Goal: Information Seeking & Learning: Understand process/instructions

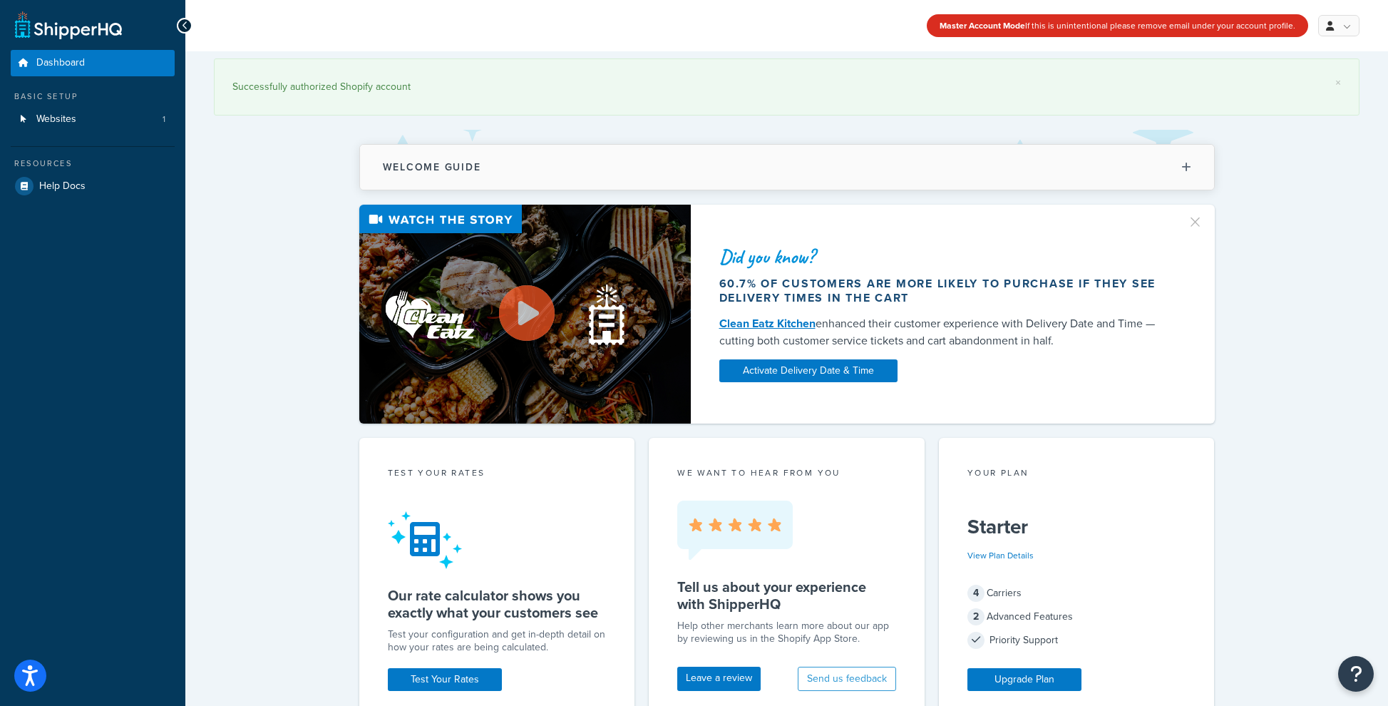
click at [794, 175] on button "Welcome Guide" at bounding box center [787, 167] width 854 height 45
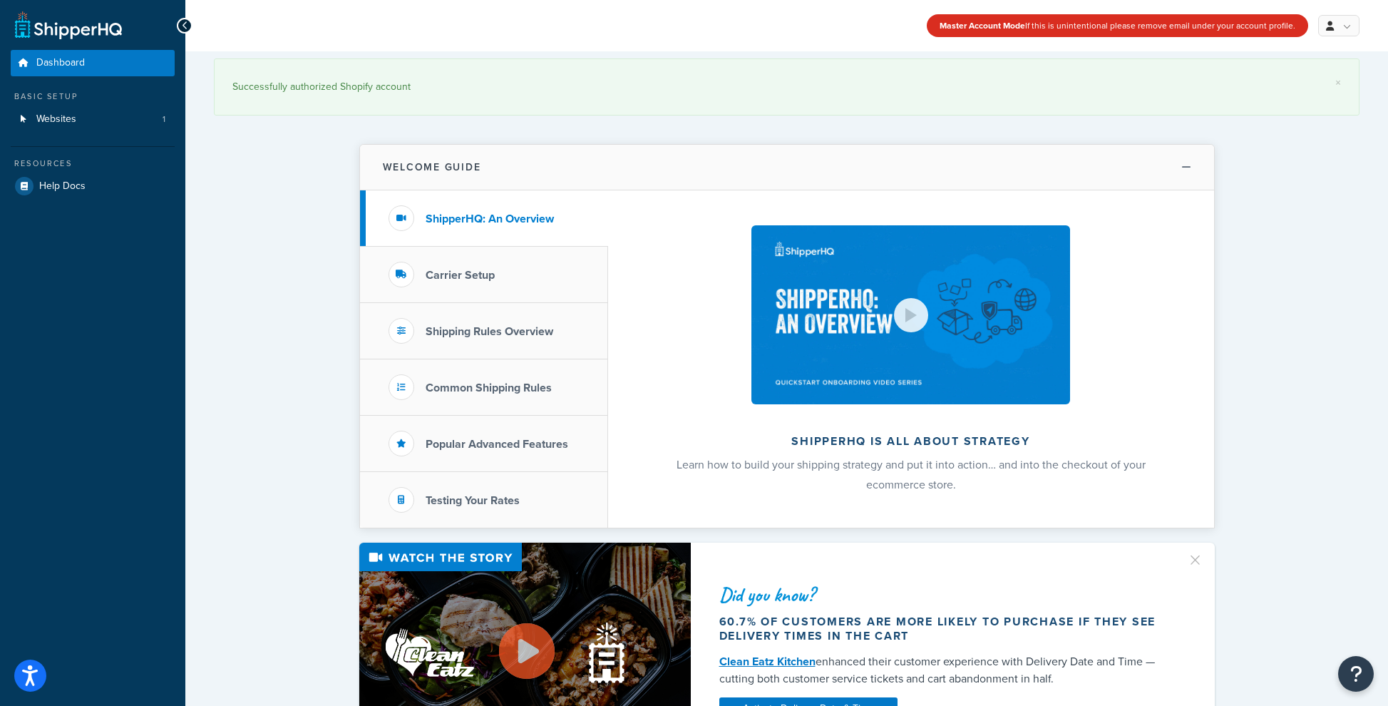
click at [794, 175] on button "Welcome Guide" at bounding box center [787, 168] width 854 height 46
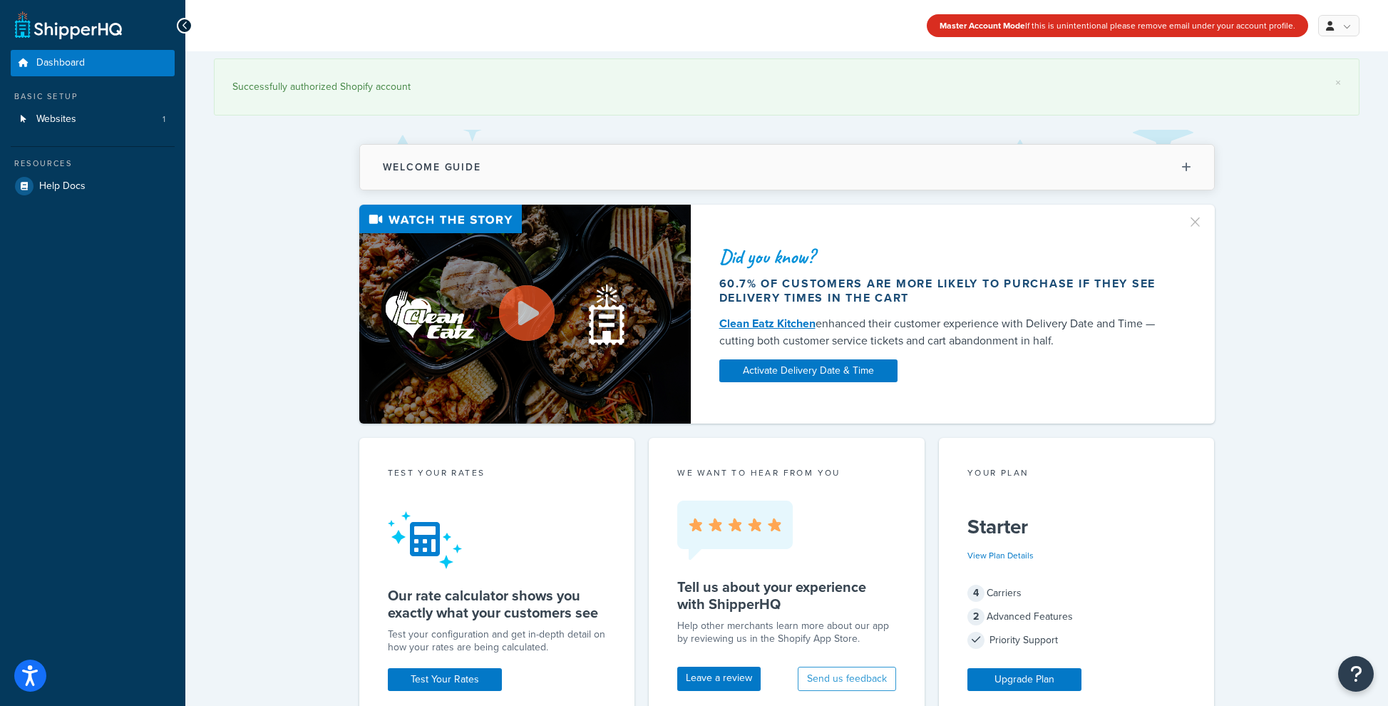
click at [794, 175] on button "Welcome Guide" at bounding box center [787, 167] width 854 height 45
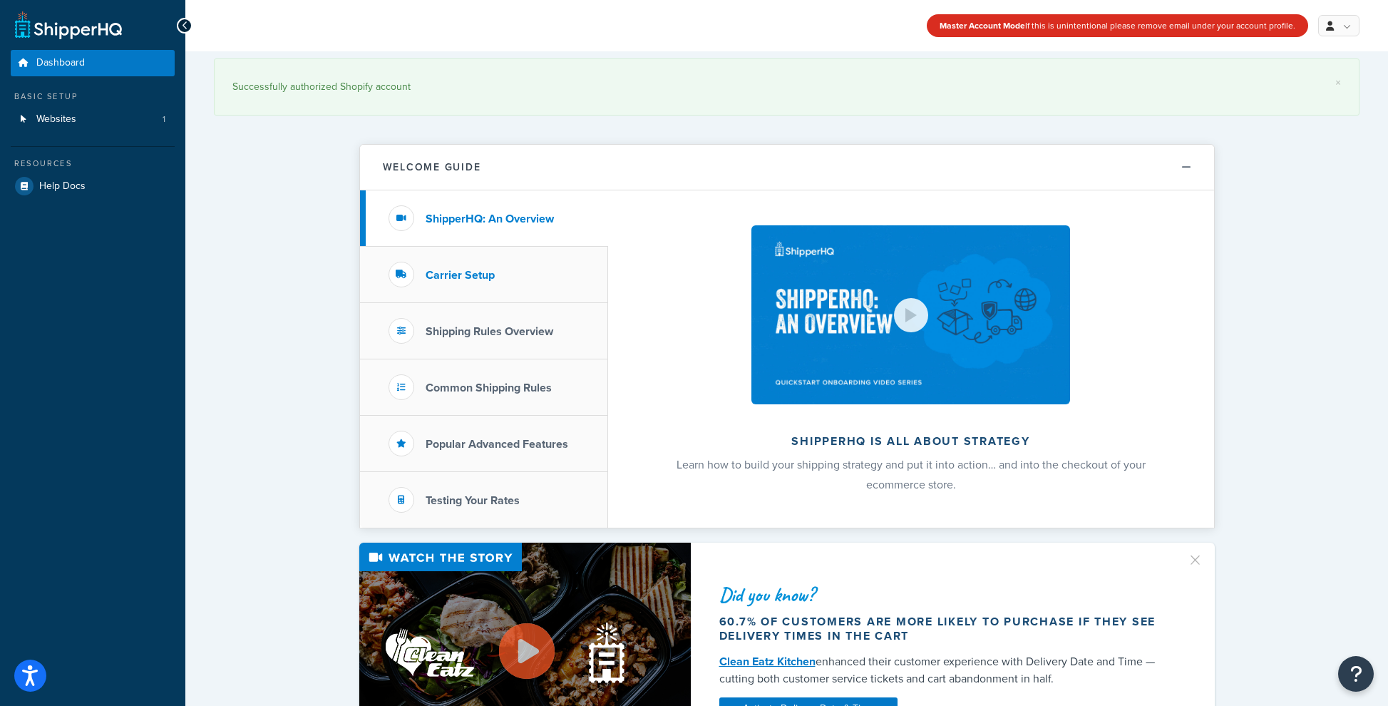
click at [519, 275] on li "Carrier Setup" at bounding box center [484, 275] width 248 height 56
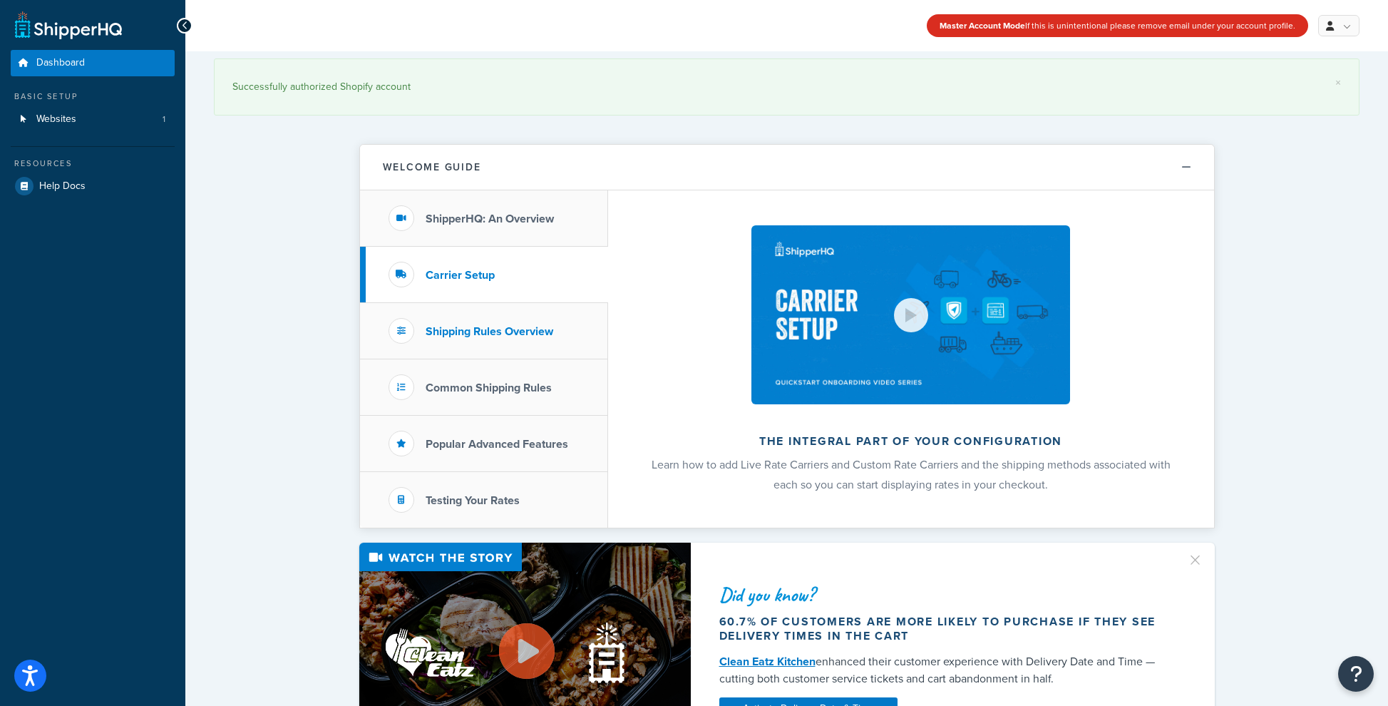
click at [520, 319] on li "Shipping Rules Overview" at bounding box center [484, 331] width 248 height 56
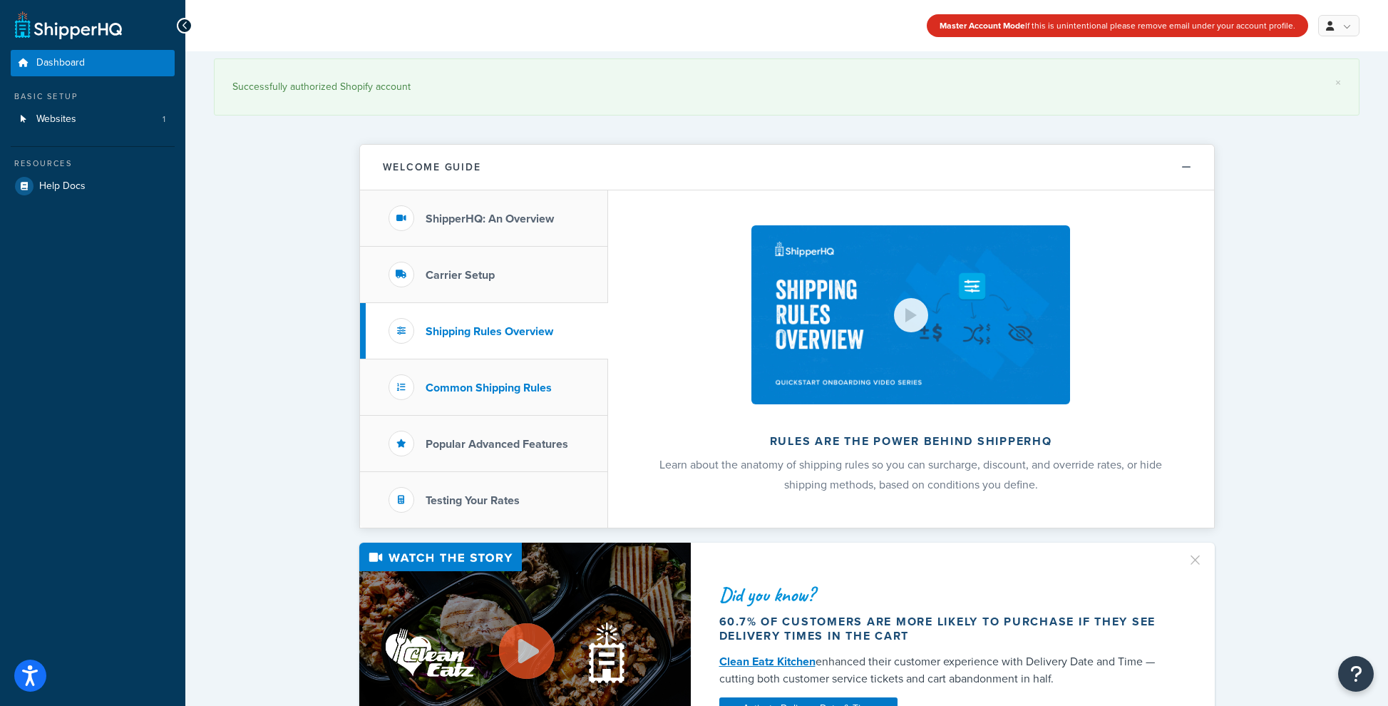
click at [492, 392] on h3 "Common Shipping Rules" at bounding box center [489, 388] width 126 height 13
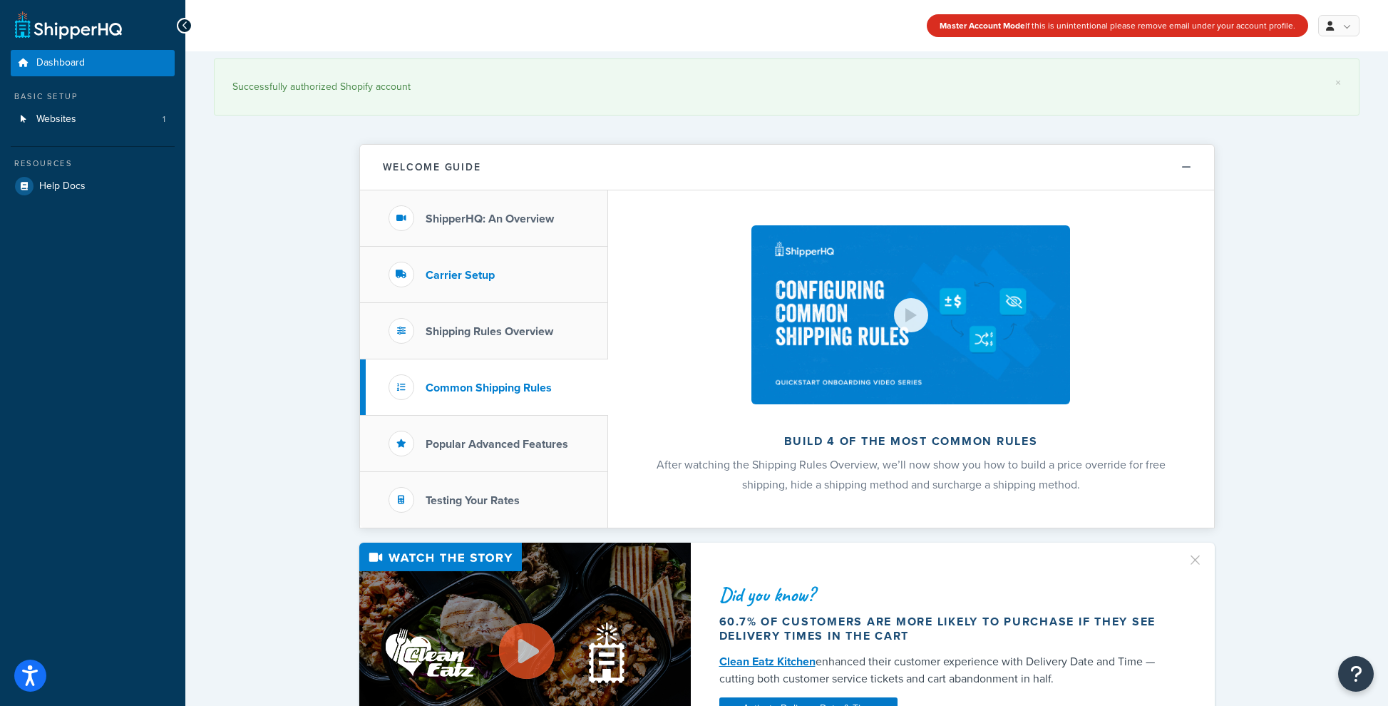
click at [491, 278] on h3 "Carrier Setup" at bounding box center [460, 275] width 69 height 13
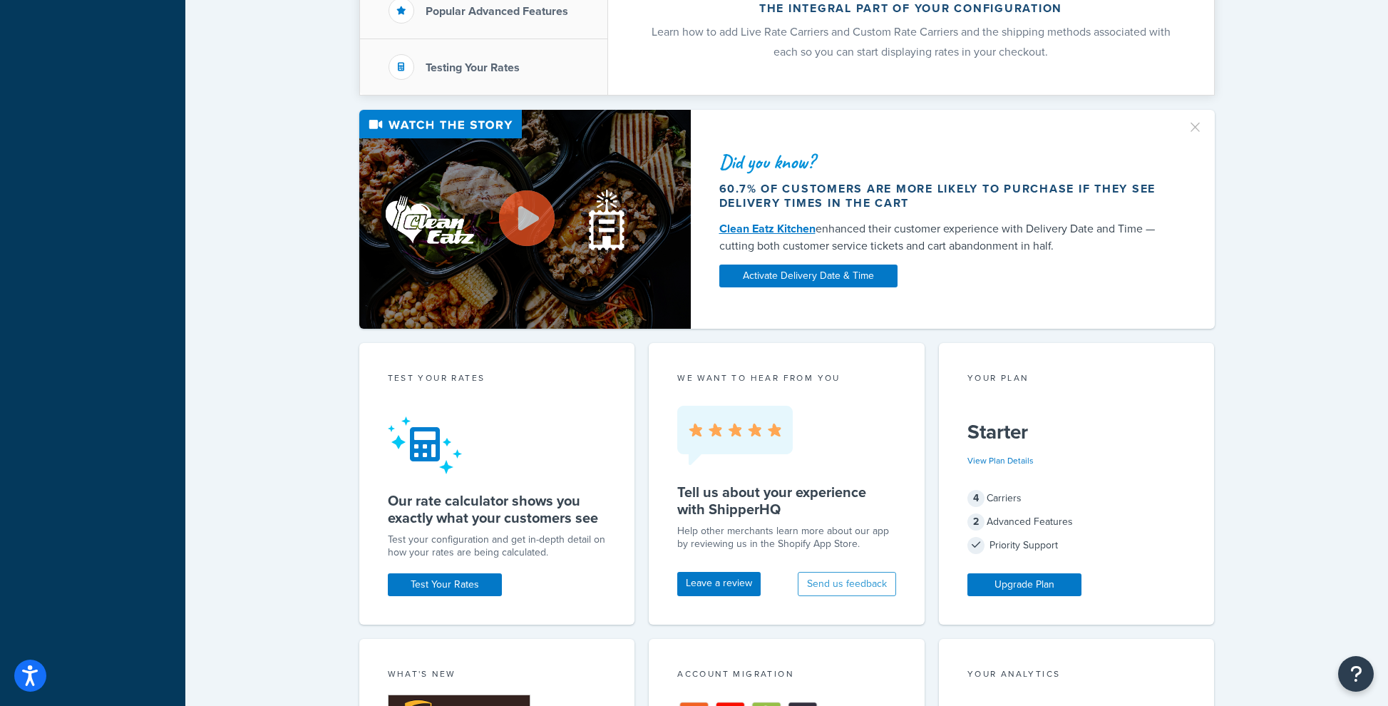
scroll to position [677, 0]
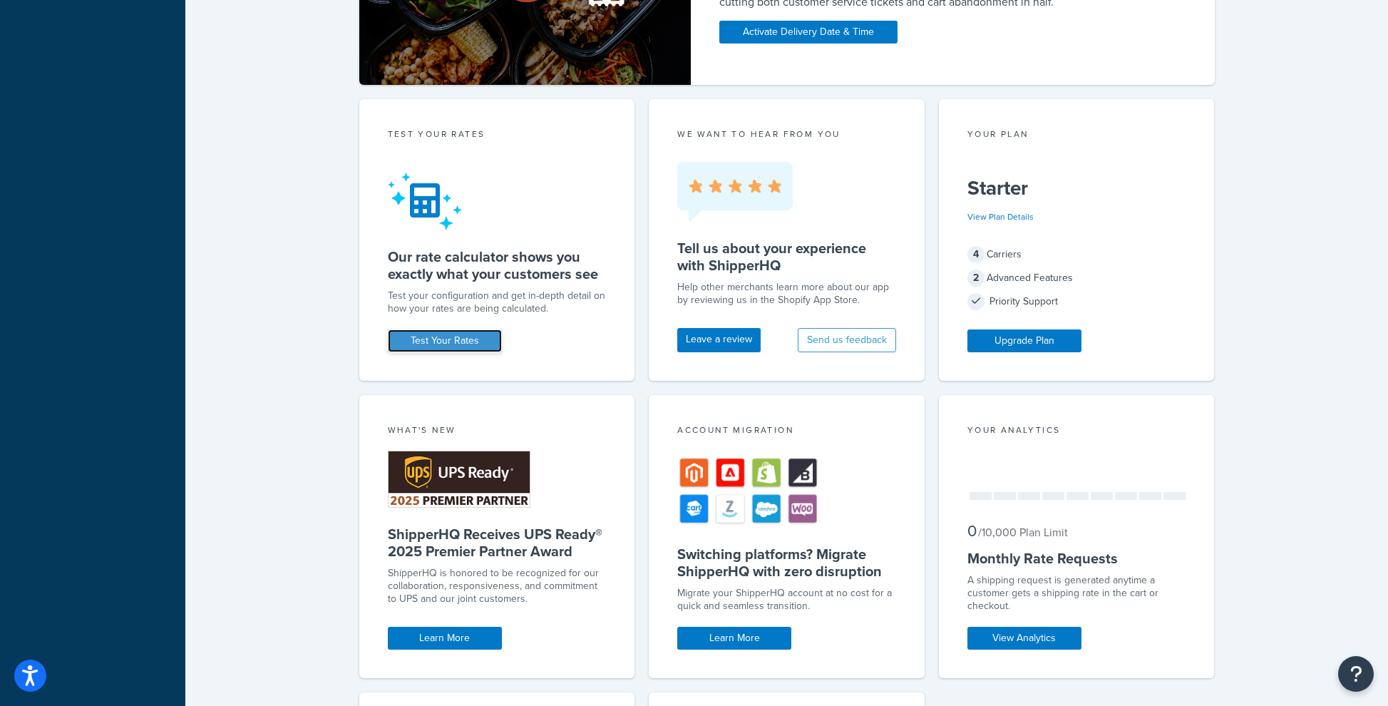
click at [476, 334] on link "Test Your Rates" at bounding box center [445, 340] width 114 height 23
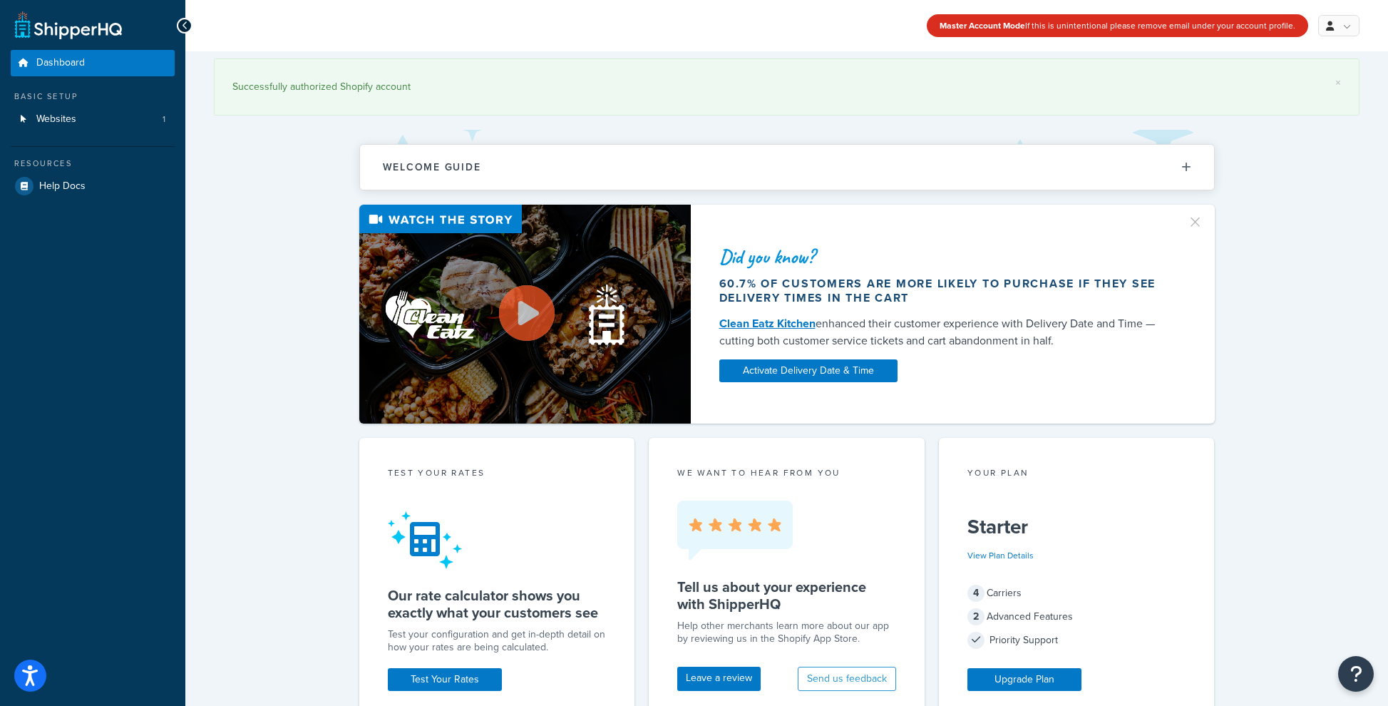
click at [79, 34] on link at bounding box center [68, 25] width 107 height 29
